Goal: Communication & Community: Share content

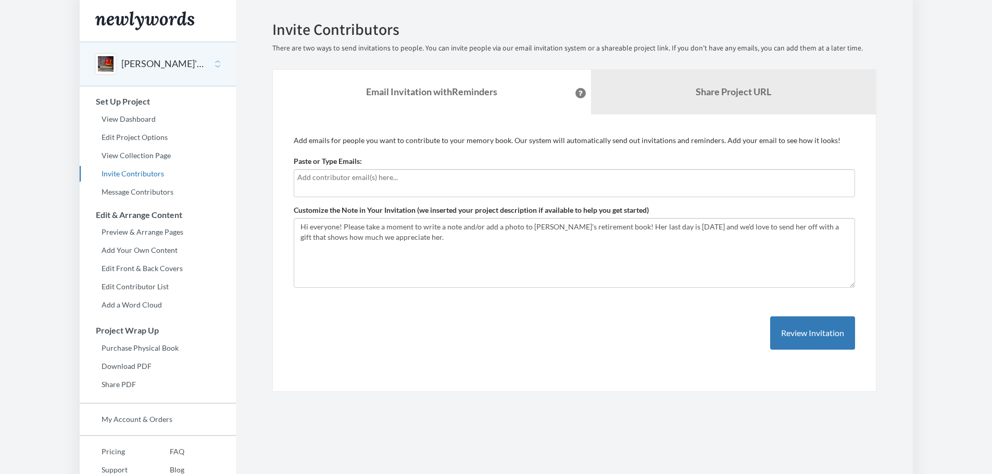
click at [397, 178] on input "text" at bounding box center [574, 177] width 554 height 11
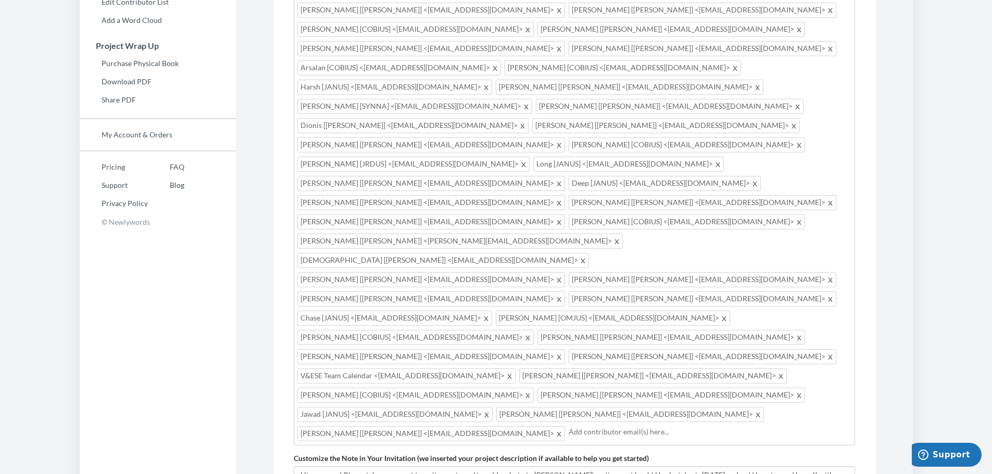
click at [726, 426] on input "text" at bounding box center [709, 431] width 283 height 11
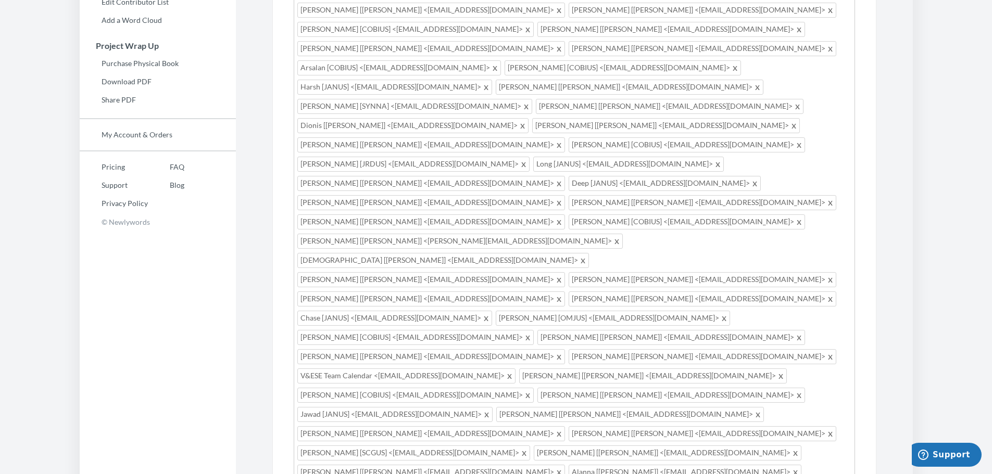
type textarea "Hi everyone! Please take a moment to write a note and/or add a photo to [PERSON…"
click at [514, 370] on span at bounding box center [510, 376] width 8 height 12
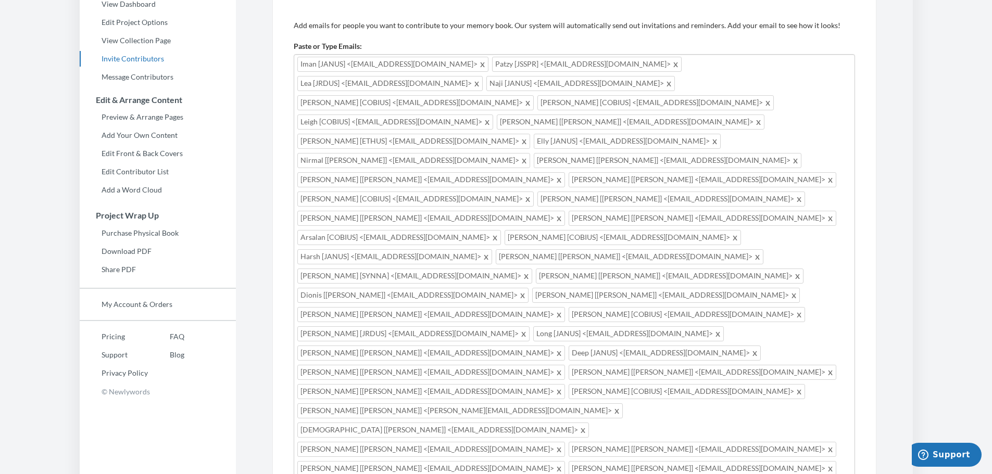
scroll to position [271, 0]
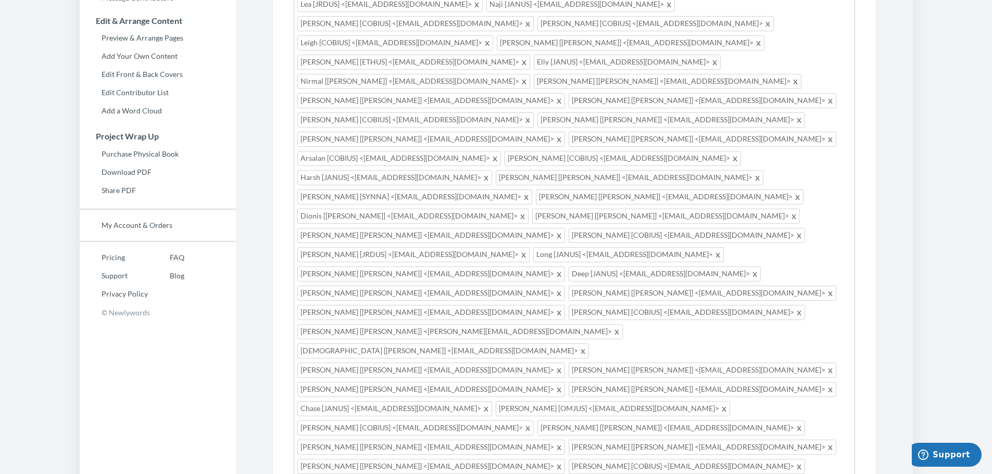
scroll to position [0, 0]
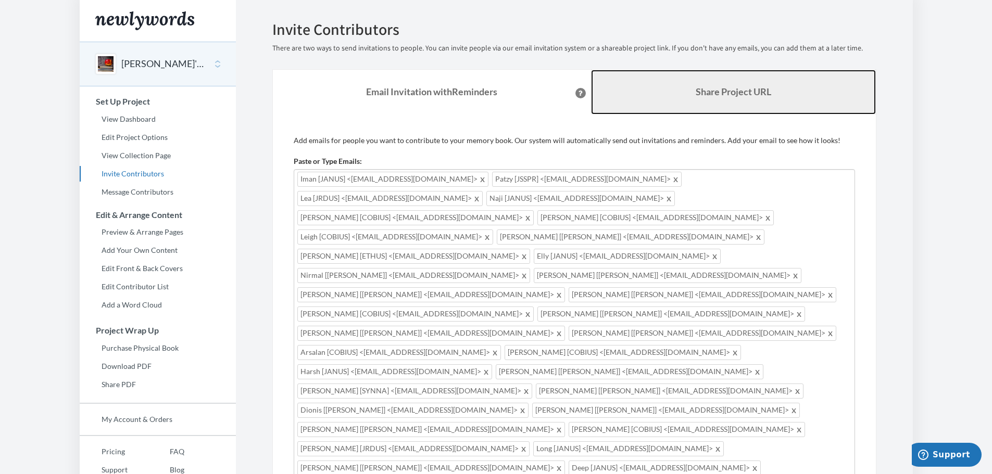
click at [731, 92] on b "Share Project URL" at bounding box center [732, 91] width 75 height 11
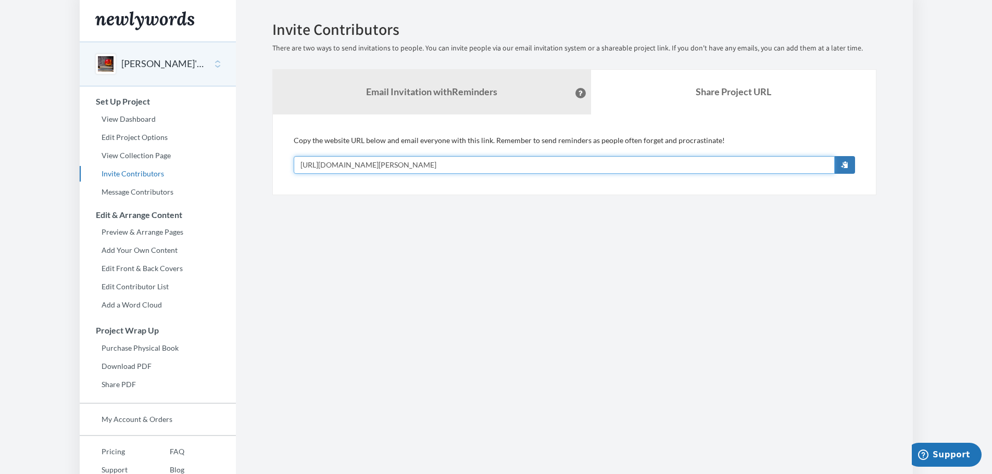
click at [482, 162] on input "[URL][DOMAIN_NAME][PERSON_NAME]" at bounding box center [564, 165] width 541 height 18
click at [847, 164] on span "button" at bounding box center [844, 164] width 7 height 7
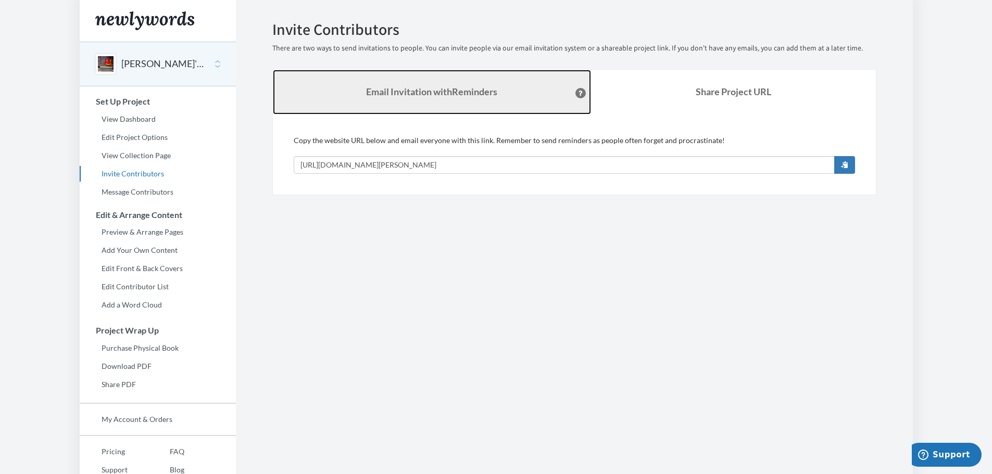
click at [510, 85] on link "Email Invitation with Reminders" at bounding box center [432, 92] width 318 height 45
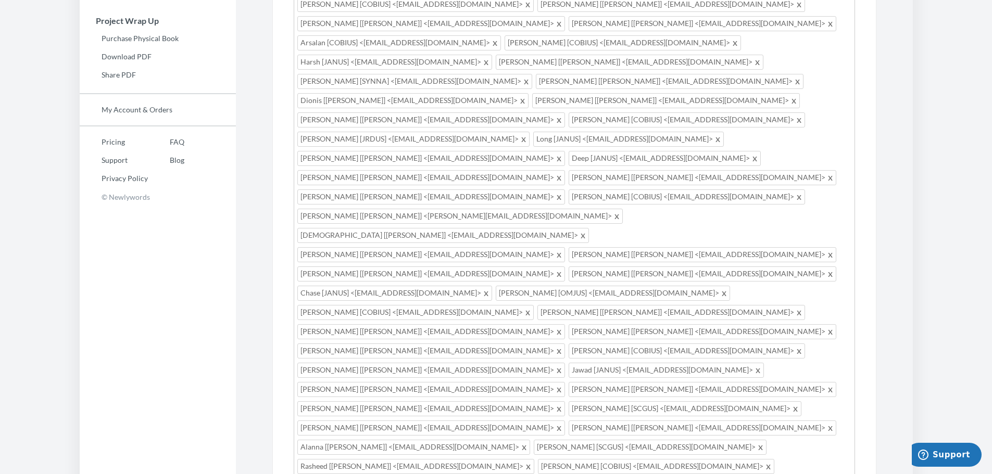
scroll to position [312, 0]
click at [832, 257] on div "Iman [JANUS] <[EMAIL_ADDRESS][DOMAIN_NAME]> Patzy [JSSPR] <[EMAIL_ADDRESS][DOMA…" at bounding box center [574, 173] width 561 height 633
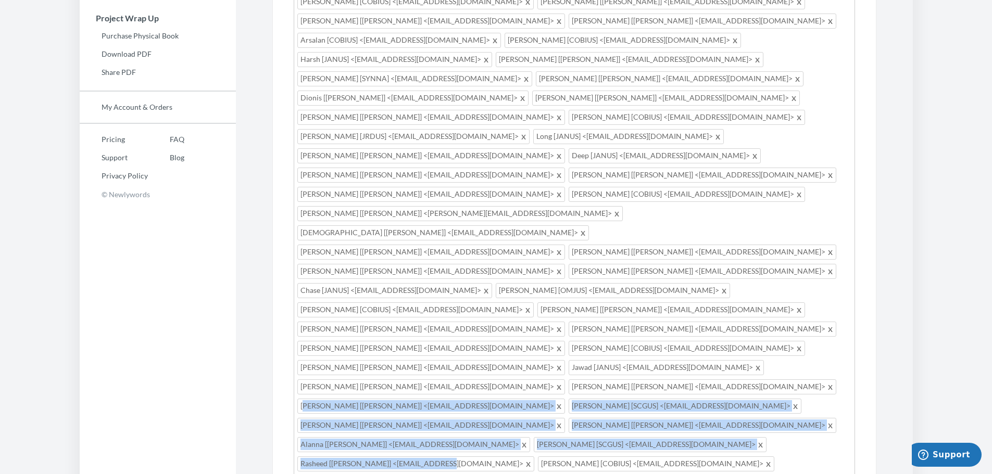
drag, startPoint x: 743, startPoint y: 233, endPoint x: 610, endPoint y: 191, distance: 139.1
click at [610, 191] on div "Iman [JANUS] <[EMAIL_ADDRESS][DOMAIN_NAME]> Patzy [JSSPR] <[EMAIL_ADDRESS][DOMA…" at bounding box center [574, 173] width 561 height 633
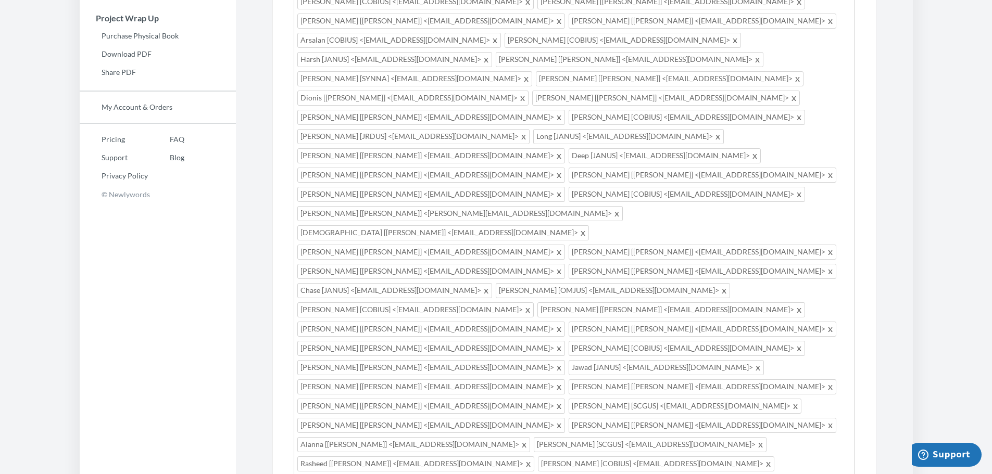
drag, startPoint x: 710, startPoint y: 309, endPoint x: 272, endPoint y: 261, distance: 440.8
click at [281, 262] on div "Add emails for people you want to contribute to your memory book. Our system wi…" at bounding box center [574, 243] width 604 height 883
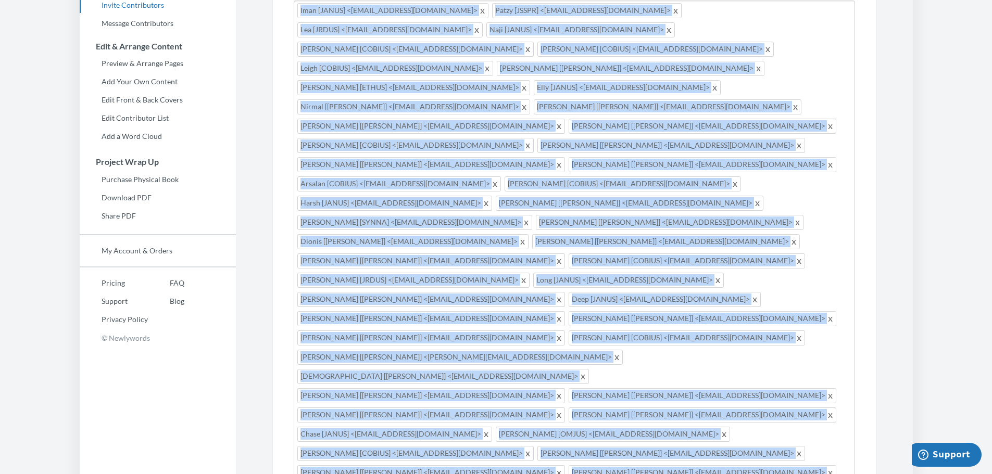
scroll to position [0, 0]
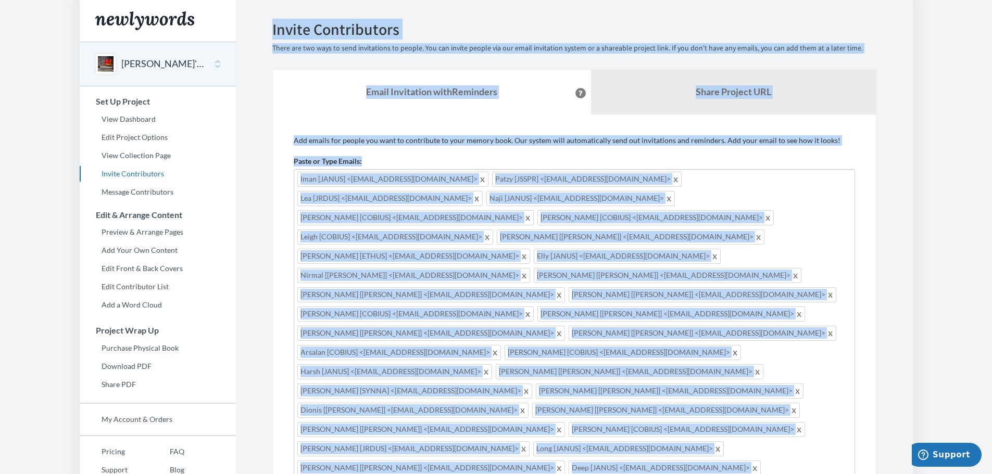
drag, startPoint x: 454, startPoint y: 240, endPoint x: 270, endPoint y: -49, distance: 342.6
click at [270, 0] on html "Main menu [PERSON_NAME]'s Retirement Select a project [PERSON_NAME]'s Retiremen…" at bounding box center [496, 237] width 992 height 474
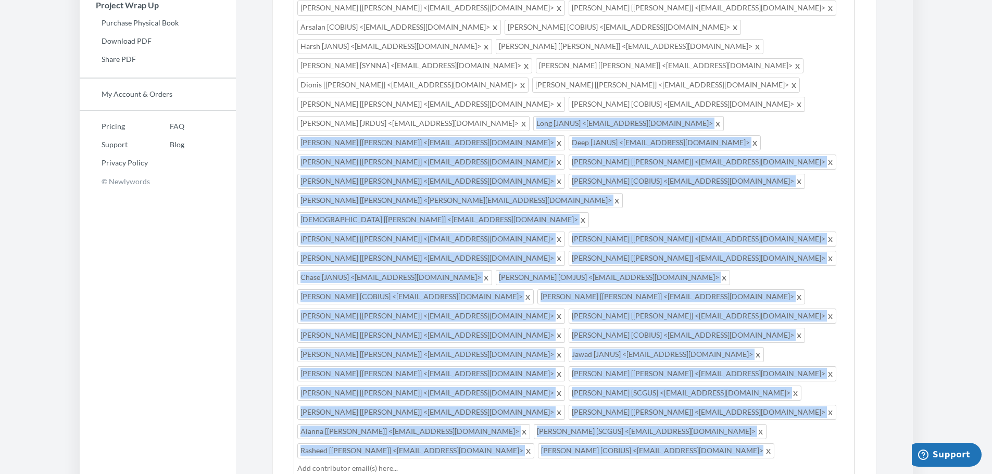
drag, startPoint x: 459, startPoint y: 246, endPoint x: 311, endPoint y: 34, distance: 258.6
click at [312, 36] on div "Iman [JANUS] <[EMAIL_ADDRESS][DOMAIN_NAME]> Patzy [JSSPR] <[EMAIL_ADDRESS][DOMA…" at bounding box center [574, 160] width 561 height 633
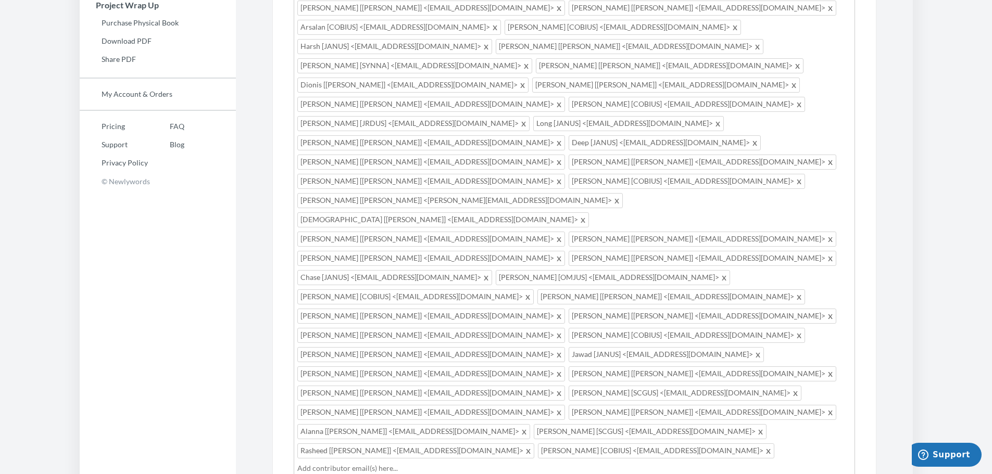
drag, startPoint x: 458, startPoint y: 236, endPoint x: 349, endPoint y: 71, distance: 198.1
click at [349, 71] on div "Iman [JANUS] <[EMAIL_ADDRESS][DOMAIN_NAME]> Patzy [JSSPR] <[EMAIL_ADDRESS][DOMA…" at bounding box center [574, 160] width 561 height 633
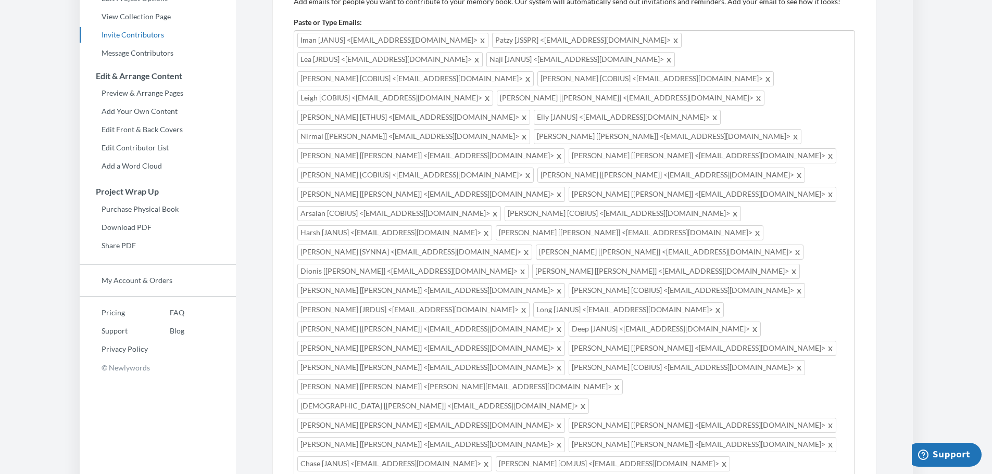
scroll to position [120, 0]
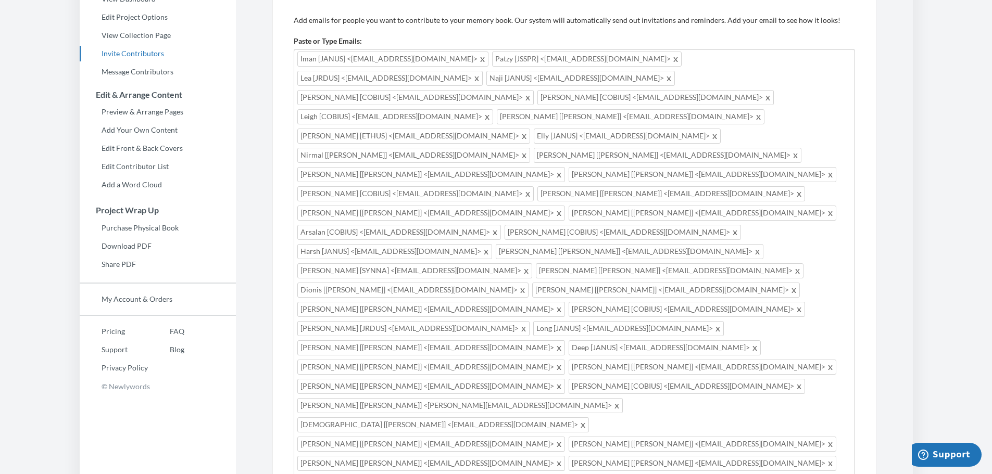
drag, startPoint x: 441, startPoint y: 443, endPoint x: 365, endPoint y: 340, distance: 127.7
click at [365, 340] on div "Iman [JANUS] <[EMAIL_ADDRESS][DOMAIN_NAME]> Patzy [JSSPR] <[EMAIL_ADDRESS][DOMA…" at bounding box center [574, 365] width 561 height 633
drag, startPoint x: 503, startPoint y: 446, endPoint x: 482, endPoint y: 152, distance: 294.8
click at [238, 103] on section "Emails have been sent! Invite Contributors There are two ways to send invitatio…" at bounding box center [574, 387] width 677 height 1014
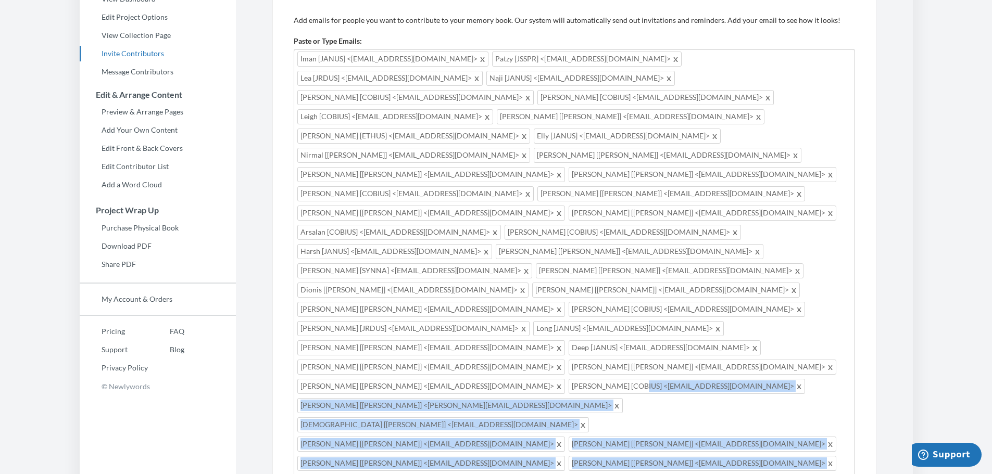
drag, startPoint x: 751, startPoint y: 416, endPoint x: 501, endPoint y: 260, distance: 294.9
click at [516, 263] on div "Iman [JANUS] <[EMAIL_ADDRESS][DOMAIN_NAME]> Patzy [JSSPR] <[EMAIL_ADDRESS][DOMA…" at bounding box center [574, 358] width 561 height 619
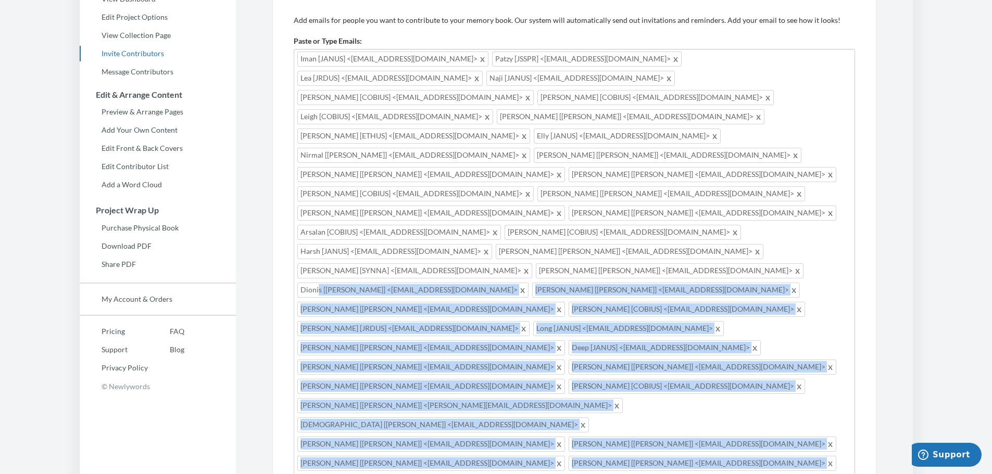
drag, startPoint x: 772, startPoint y: 423, endPoint x: 629, endPoint y: 198, distance: 267.0
click at [629, 198] on div "Iman [JANUS] <[EMAIL_ADDRESS][DOMAIN_NAME]> Patzy [JSSPR] <[EMAIL_ADDRESS][DOMA…" at bounding box center [574, 358] width 561 height 619
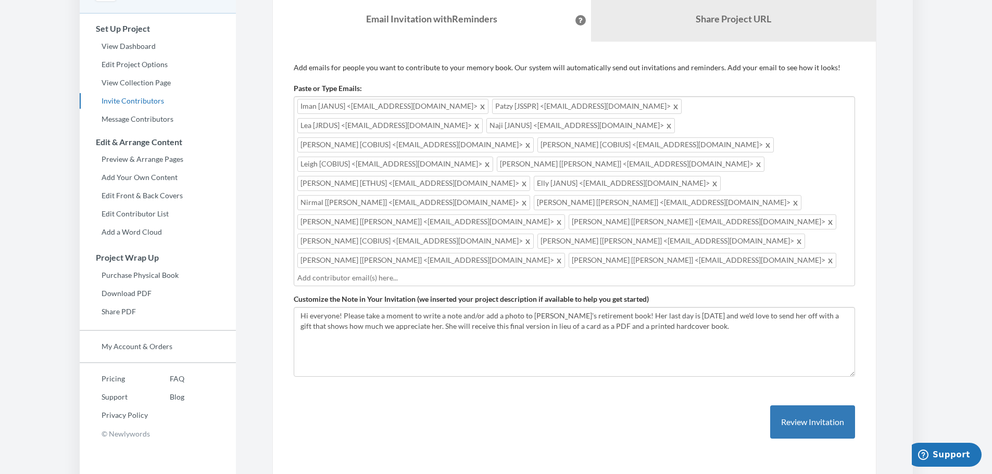
scroll to position [43, 0]
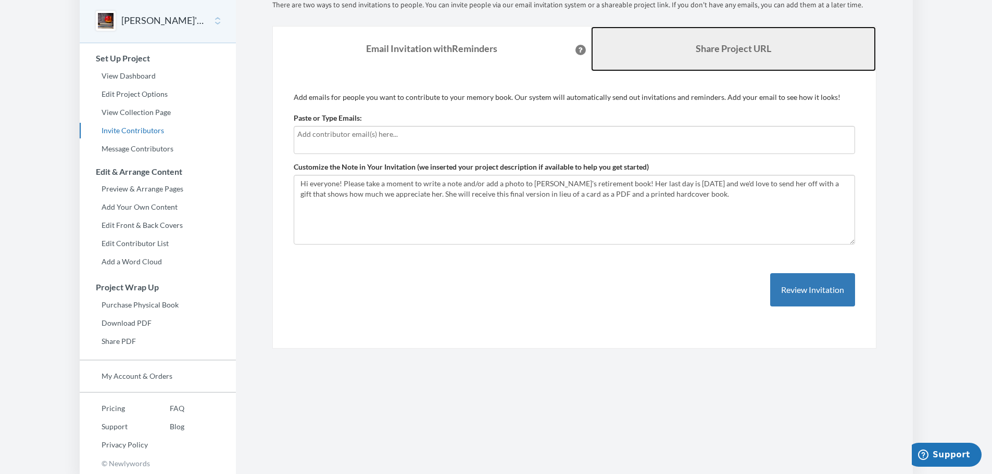
click at [656, 51] on link "Share Project URL" at bounding box center [733, 49] width 285 height 45
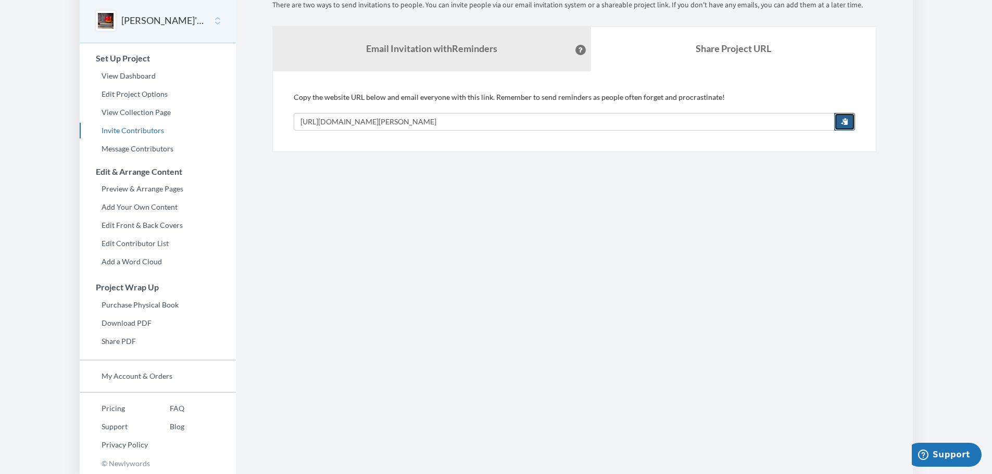
click at [850, 126] on button "button" at bounding box center [844, 122] width 21 height 18
